Goal: Task Accomplishment & Management: Use online tool/utility

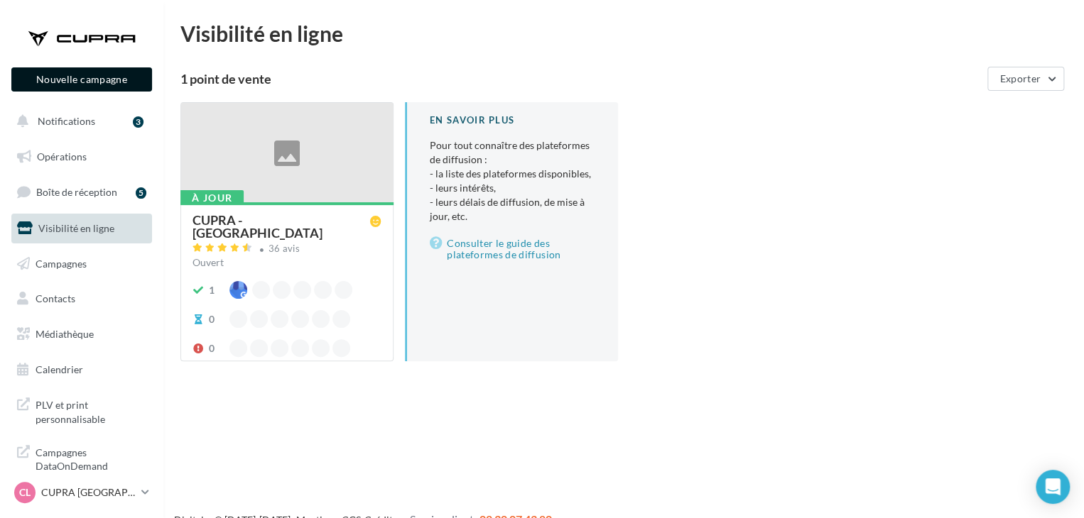
click at [93, 83] on button "Nouvelle campagne" at bounding box center [81, 79] width 141 height 24
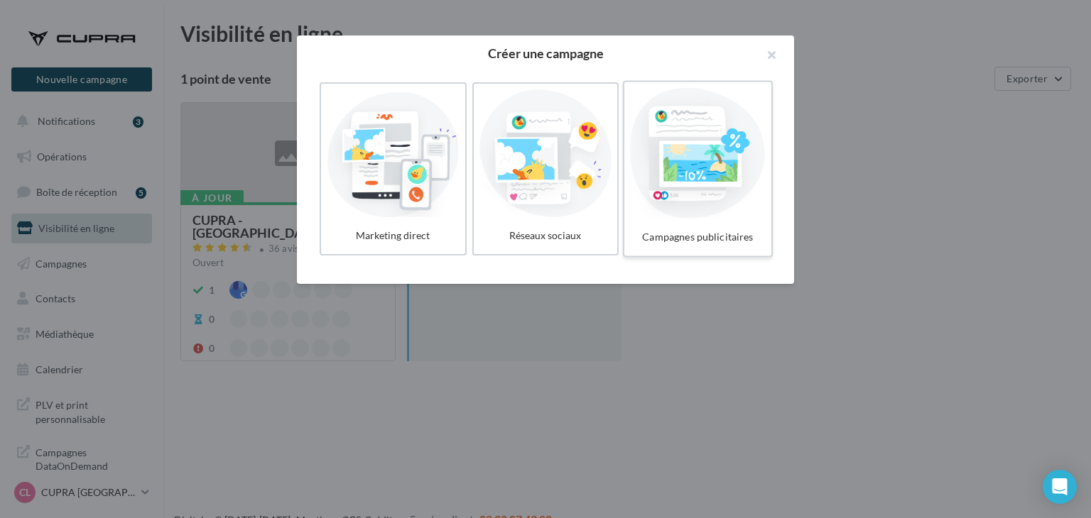
click at [668, 134] on div at bounding box center [697, 153] width 135 height 131
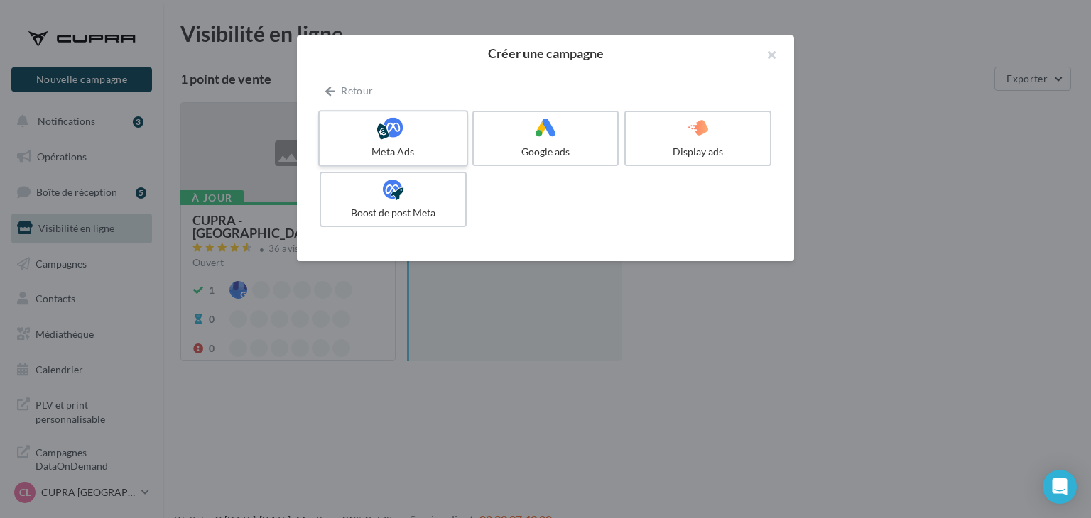
click at [409, 131] on div at bounding box center [392, 128] width 135 height 22
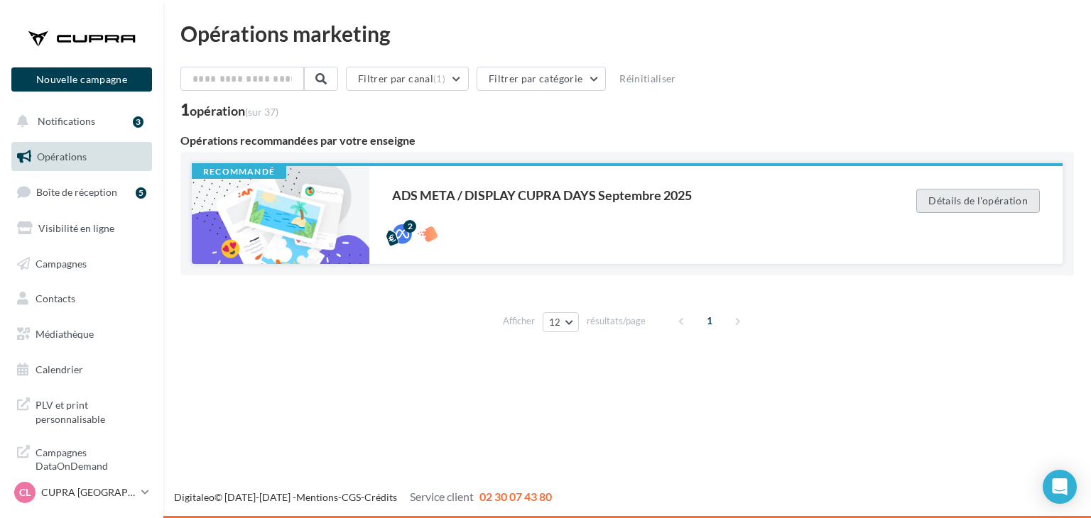
click at [1010, 194] on button "Détails de l'opération" at bounding box center [978, 201] width 124 height 24
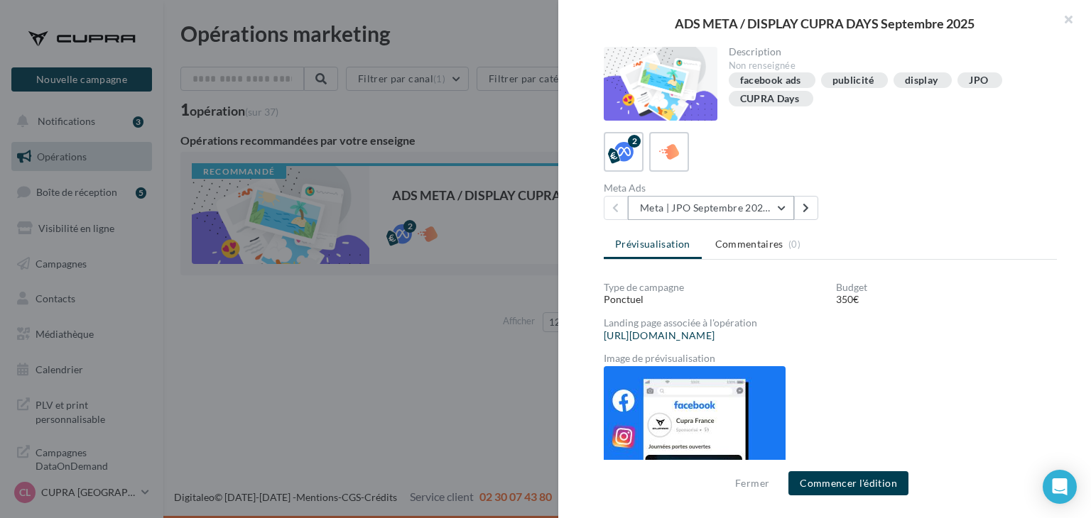
click at [729, 209] on button "Meta | JPO Septembre 2025 | Drive to store" at bounding box center [711, 208] width 166 height 24
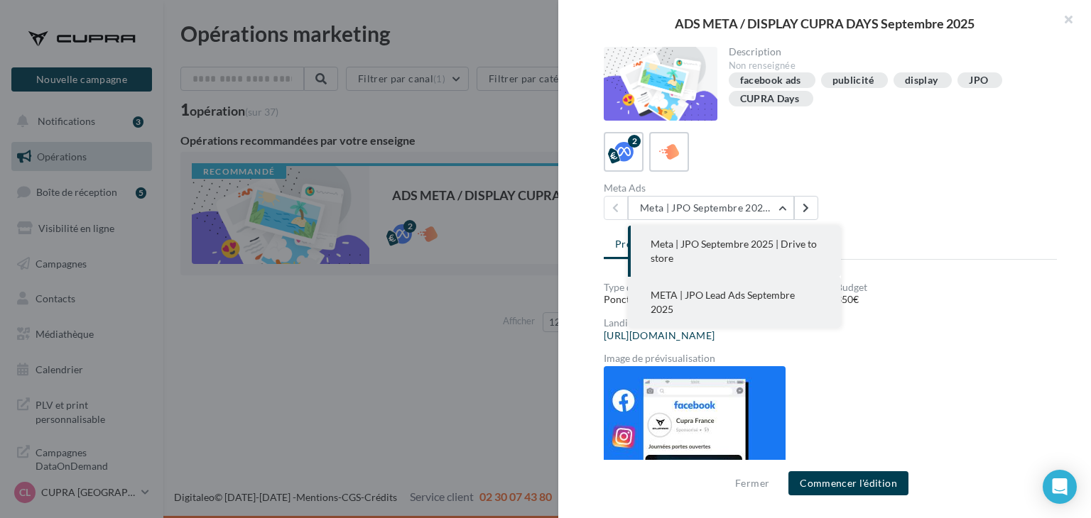
click at [742, 293] on span "META | JPO Lead Ads Septembre 2025" at bounding box center [723, 302] width 144 height 26
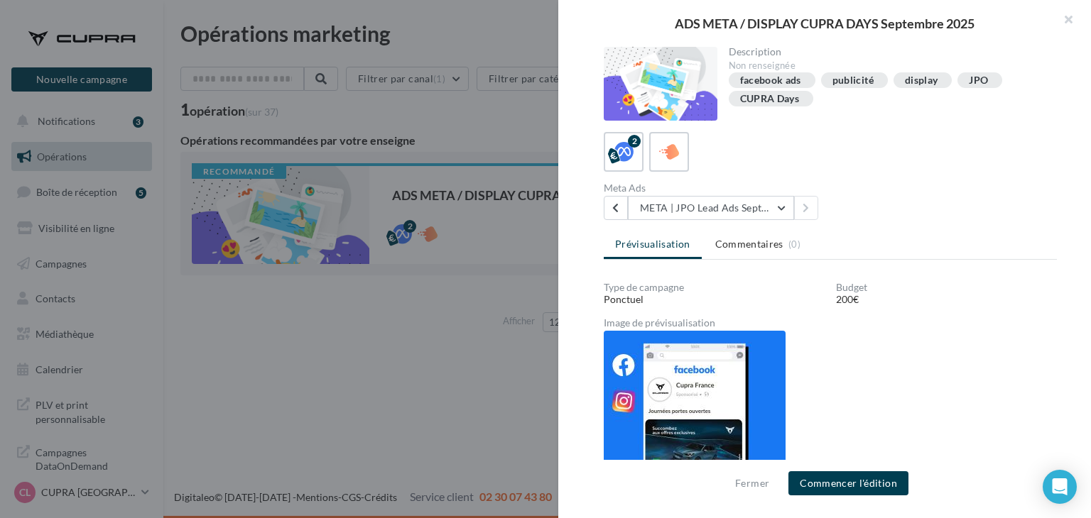
scroll to position [16, 0]
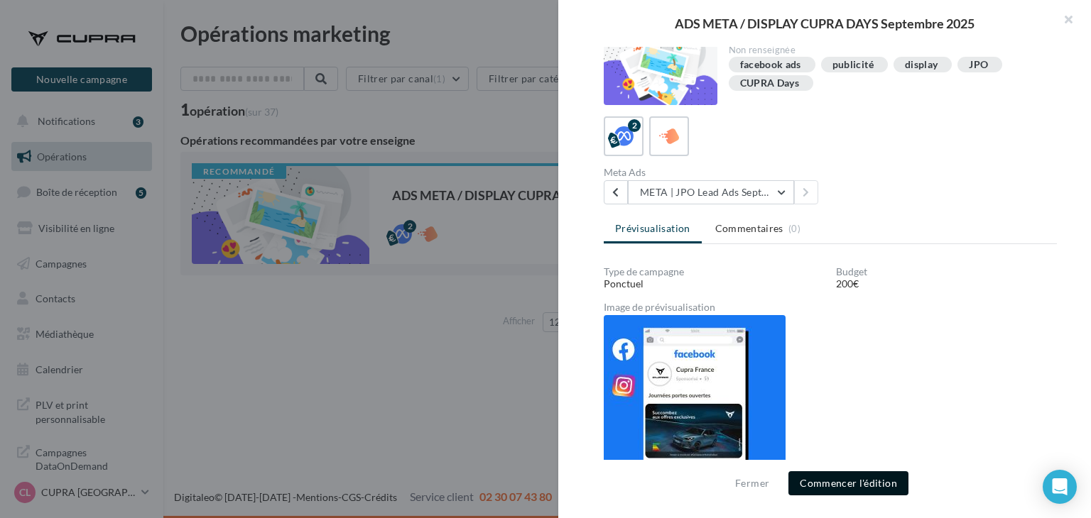
click at [850, 480] on button "Commencer l'édition" at bounding box center [848, 484] width 120 height 24
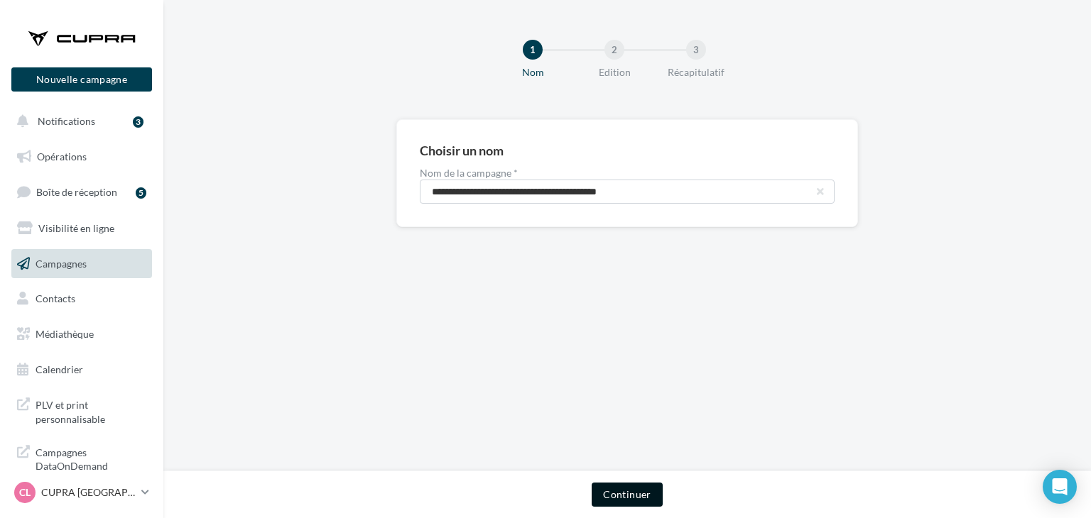
click at [636, 492] on button "Continuer" at bounding box center [627, 495] width 70 height 24
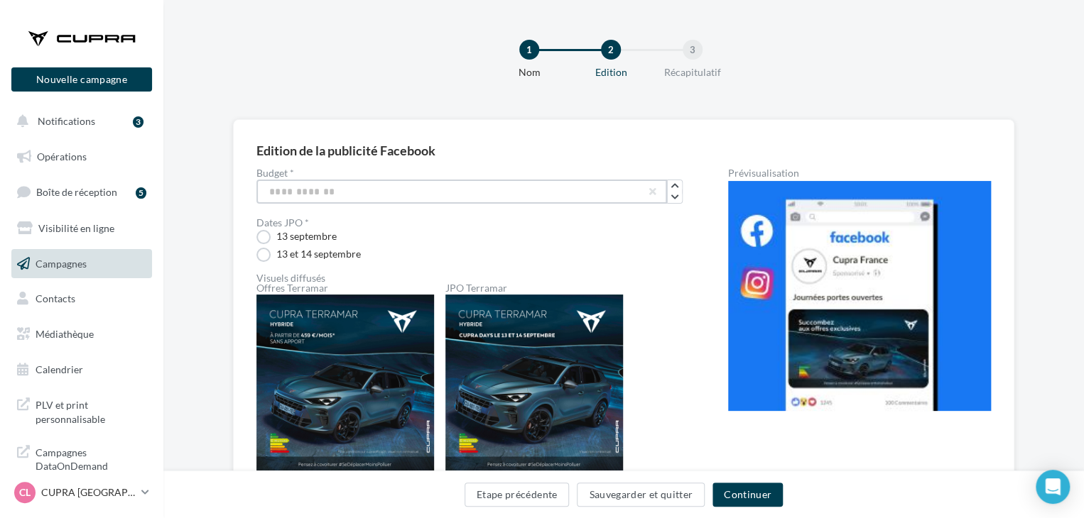
drag, startPoint x: 330, startPoint y: 194, endPoint x: 261, endPoint y: 206, distance: 69.2
click at [261, 206] on div "Budget * *** Dates JPO * [DATE] et [DATE] Visuels diffusés Offres Terramar JPO …" at bounding box center [469, 455] width 426 height 575
type input "***"
click at [273, 254] on label "13 et 14 septembre" at bounding box center [308, 255] width 104 height 14
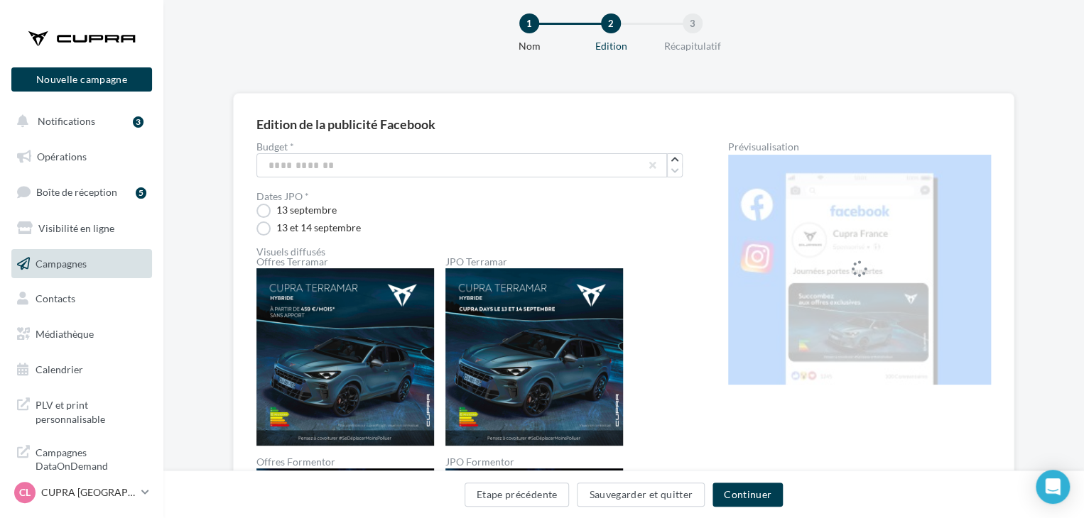
scroll to position [94, 0]
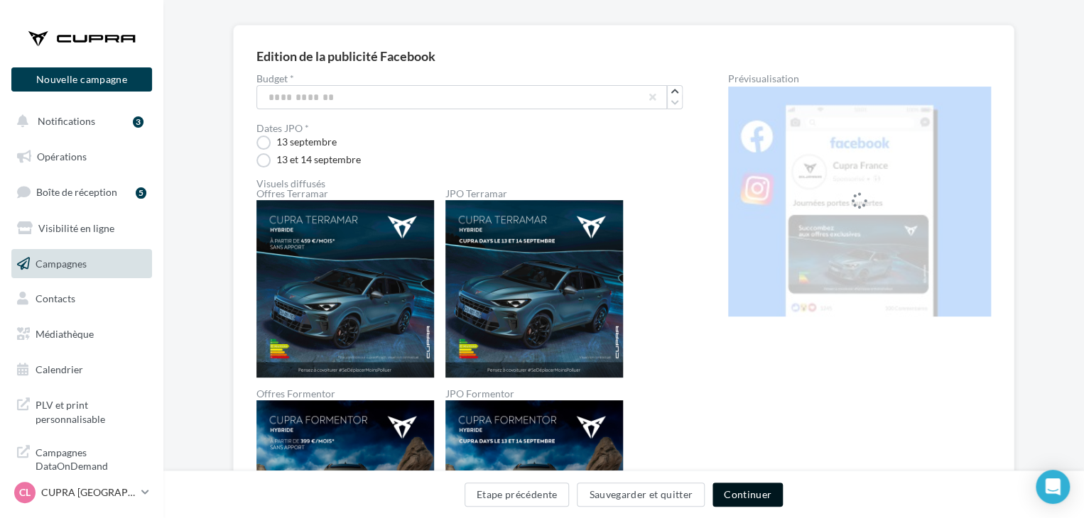
click at [759, 489] on button "Continuer" at bounding box center [747, 495] width 70 height 24
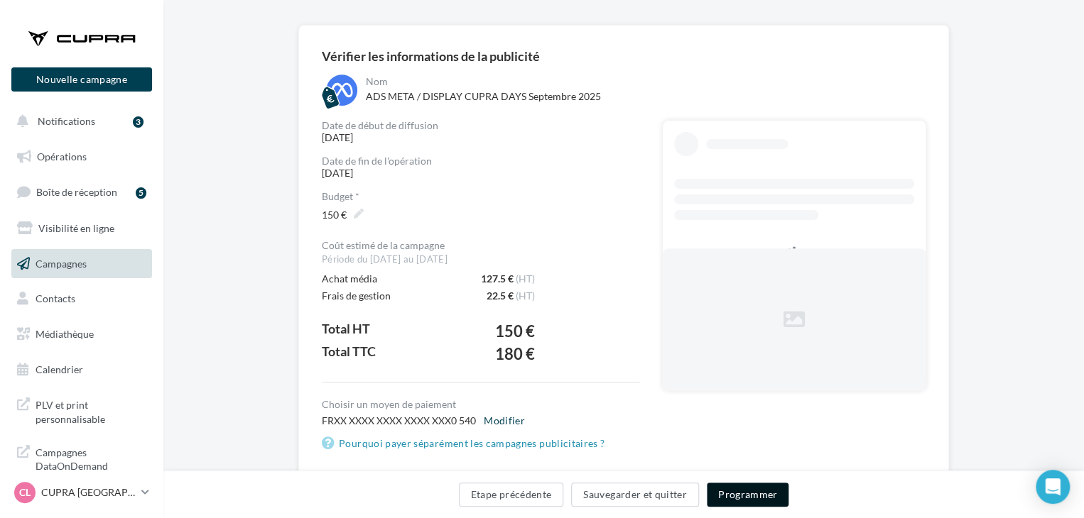
click at [749, 496] on button "Programmer" at bounding box center [748, 495] width 82 height 24
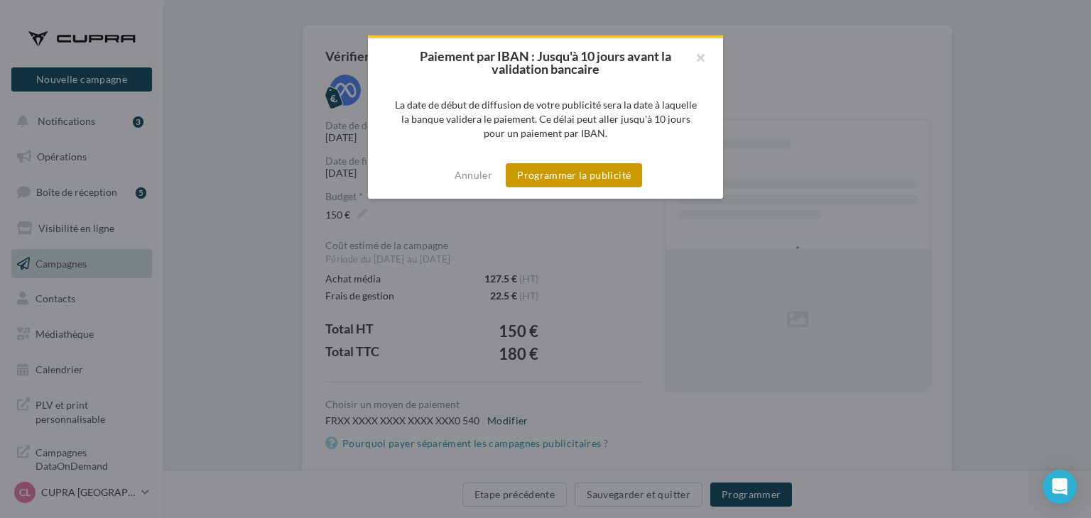
click at [585, 183] on button "Programmer la publicité" at bounding box center [574, 175] width 136 height 24
